Goal: Task Accomplishment & Management: Manage account settings

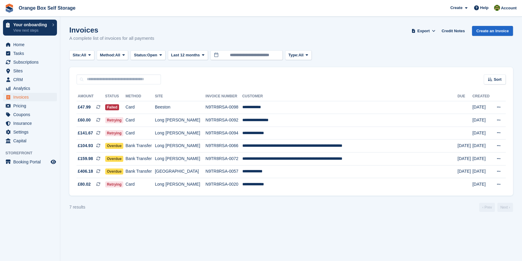
click at [231, 220] on section "Invoices A complete list of invoices for all payments Export Export Invoices Ex…" at bounding box center [290, 130] width 461 height 261
click at [294, 109] on td "**********" at bounding box center [349, 107] width 215 height 13
click at [493, 111] on td "Download PDF View on Stripe View Customer View Subscription" at bounding box center [498, 107] width 14 height 13
click at [498, 109] on icon at bounding box center [498, 107] width 3 height 4
click at [239, 221] on section "Invoices A complete list of invoices for all payments Export Export Invoices Ex…" at bounding box center [290, 130] width 461 height 261
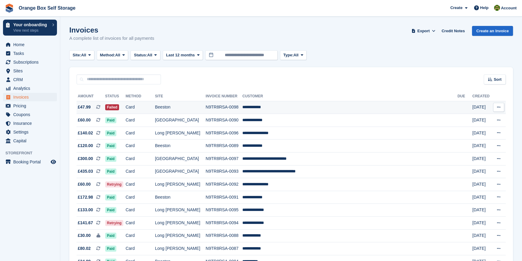
click at [258, 109] on td "**********" at bounding box center [349, 107] width 215 height 13
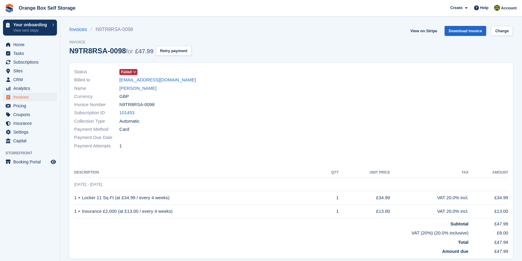
click at [131, 69] on span "Failed" at bounding box center [128, 72] width 18 height 6
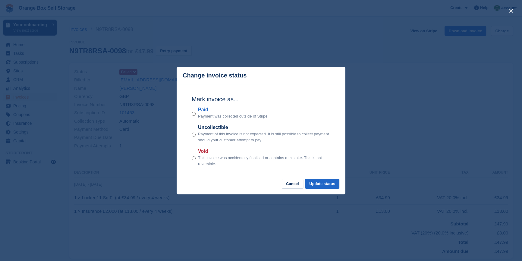
click at [208, 161] on p "This invoice was accidentally finalised or contains a mistake. This is not reve…" at bounding box center [264, 161] width 132 height 12
click at [327, 186] on button "Update status" at bounding box center [322, 184] width 34 height 10
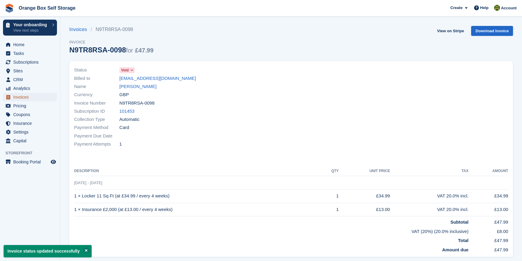
click at [19, 100] on span "Invoices" at bounding box center [31, 97] width 36 height 8
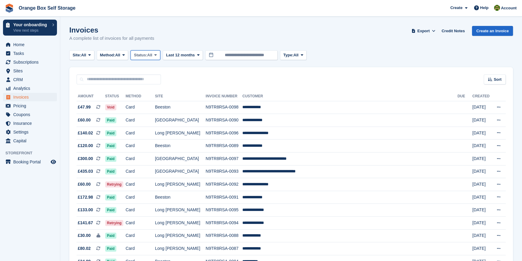
click at [146, 57] on span "Status:" at bounding box center [140, 55] width 13 height 6
click at [151, 105] on link "Open" at bounding box center [159, 101] width 52 height 11
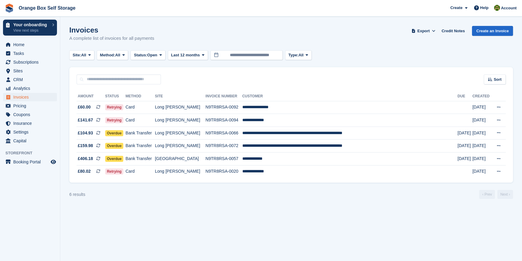
click at [229, 232] on section "Invoices A complete list of invoices for all payments Export Export Invoices Ex…" at bounding box center [290, 130] width 461 height 261
click at [308, 214] on section "Invoices A complete list of invoices for all payments Export Export Invoices Ex…" at bounding box center [290, 130] width 461 height 261
click at [251, 220] on section "Invoices A complete list of invoices for all payments Export Export Invoices Ex…" at bounding box center [290, 130] width 461 height 261
